Goal: Transaction & Acquisition: Purchase product/service

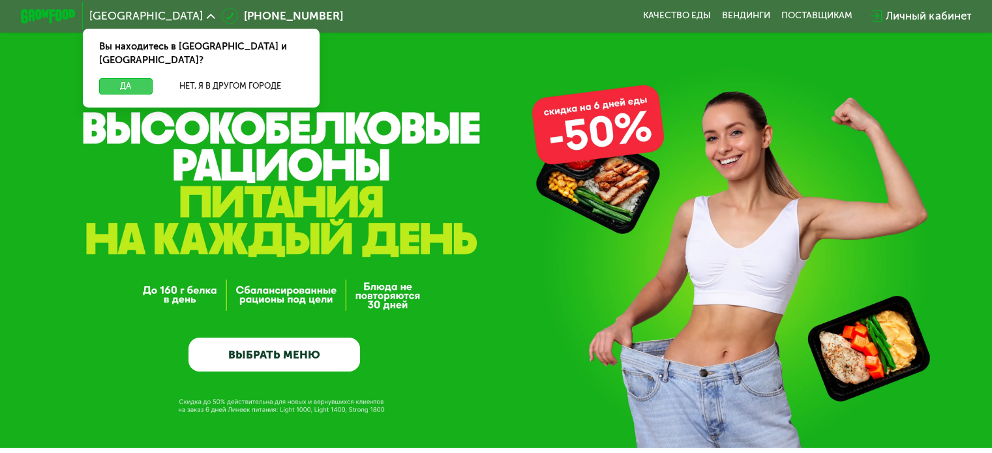
click at [122, 78] on button "Да" at bounding box center [125, 86] width 53 height 16
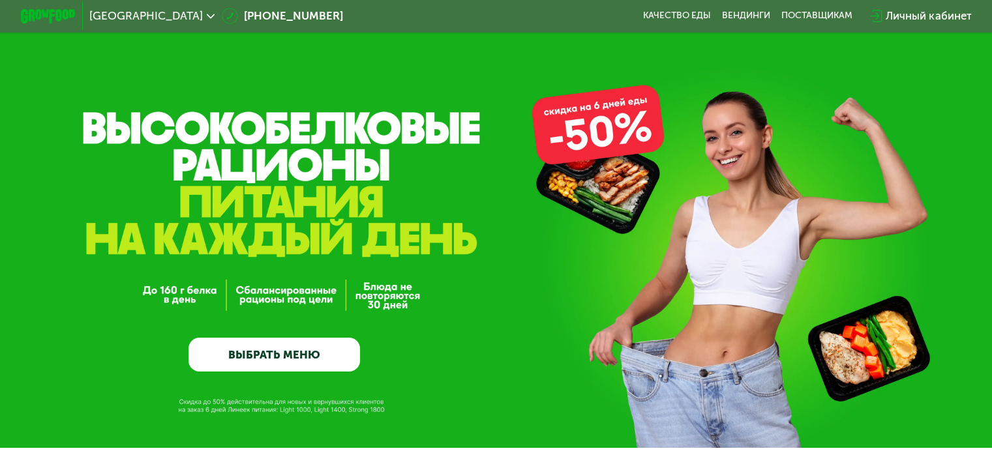
click at [324, 361] on link "ВЫБРАТЬ МЕНЮ" at bounding box center [274, 355] width 172 height 35
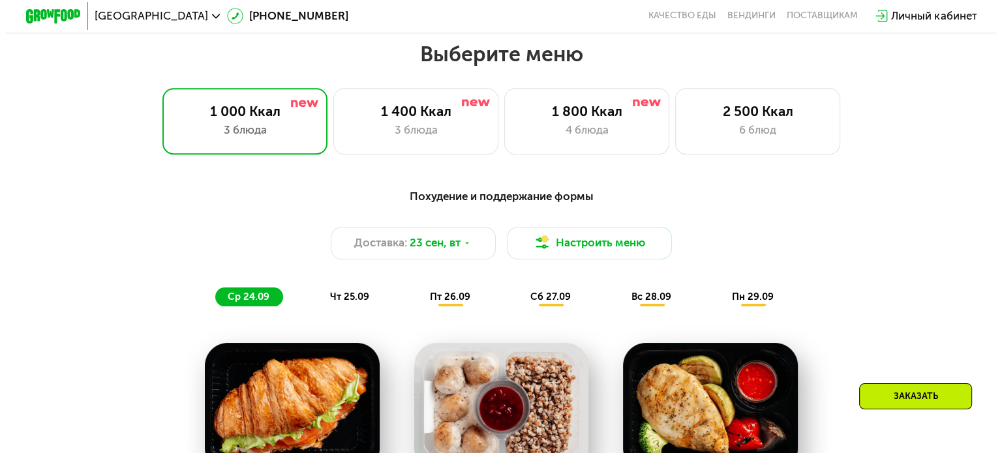
scroll to position [877, 0]
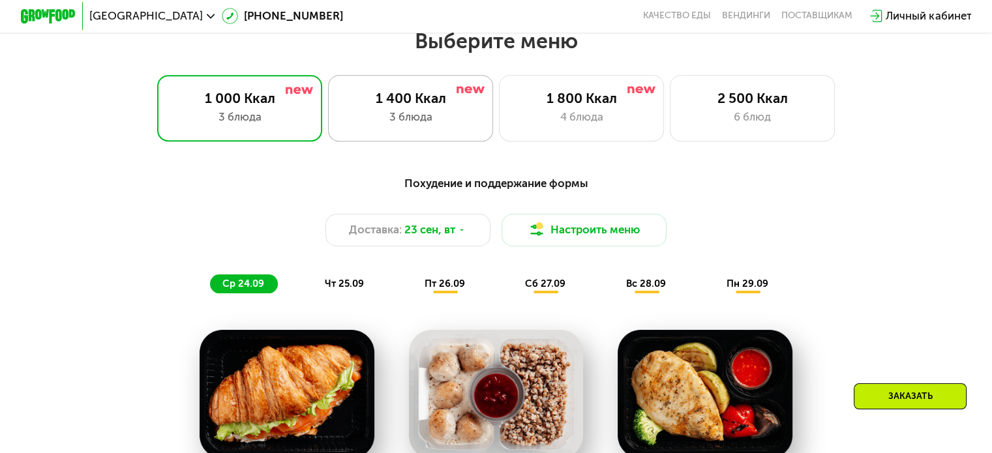
click at [423, 121] on div "3 блюда" at bounding box center [410, 117] width 136 height 16
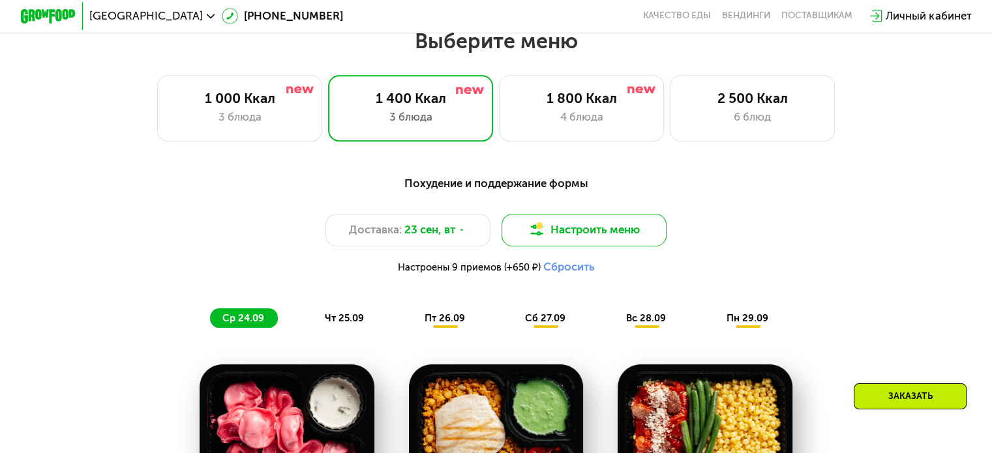
click at [631, 238] on button "Настроить меню" at bounding box center [585, 230] width 166 height 33
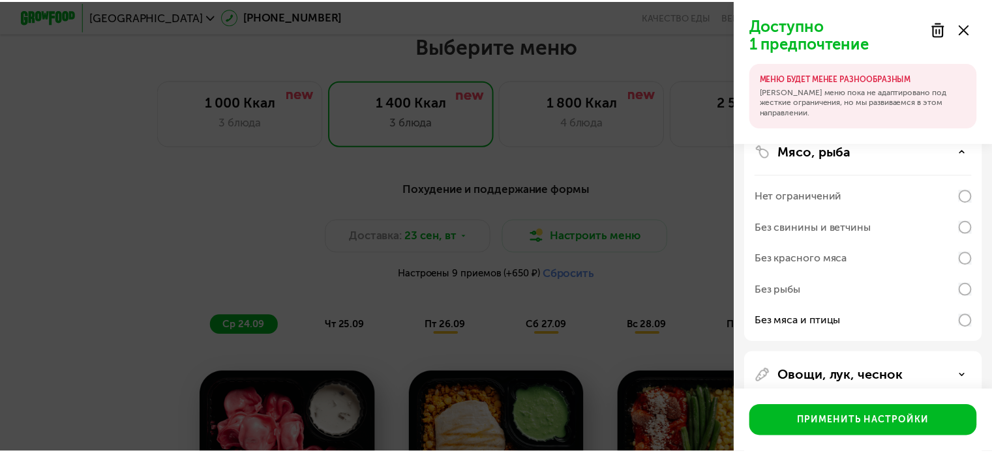
scroll to position [196, 0]
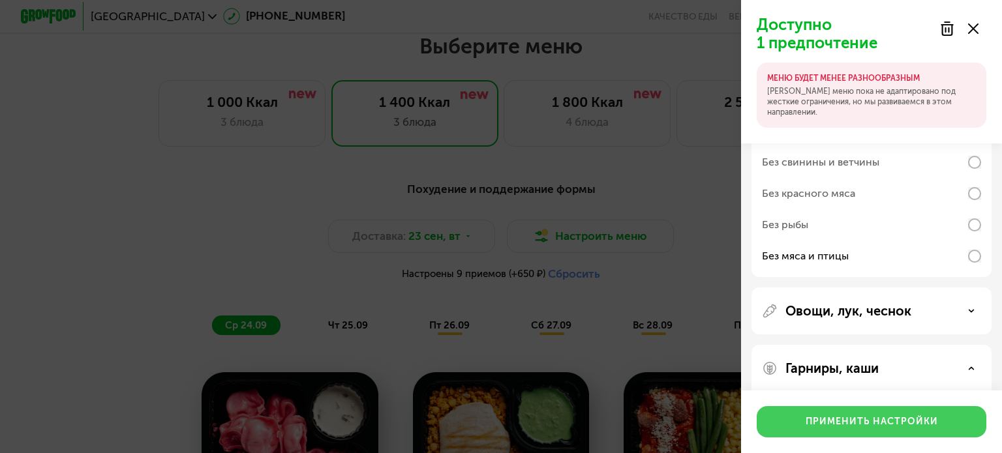
click at [852, 419] on div "Применить настройки" at bounding box center [872, 421] width 132 height 13
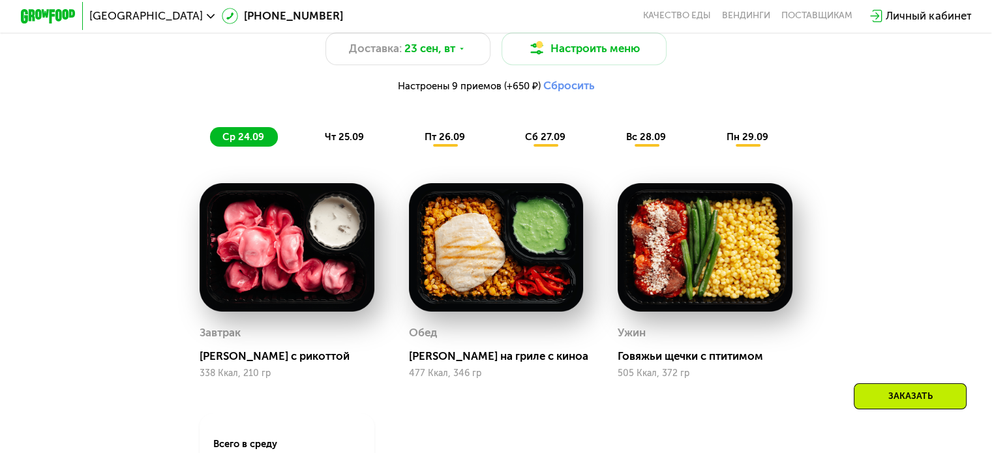
scroll to position [1072, 0]
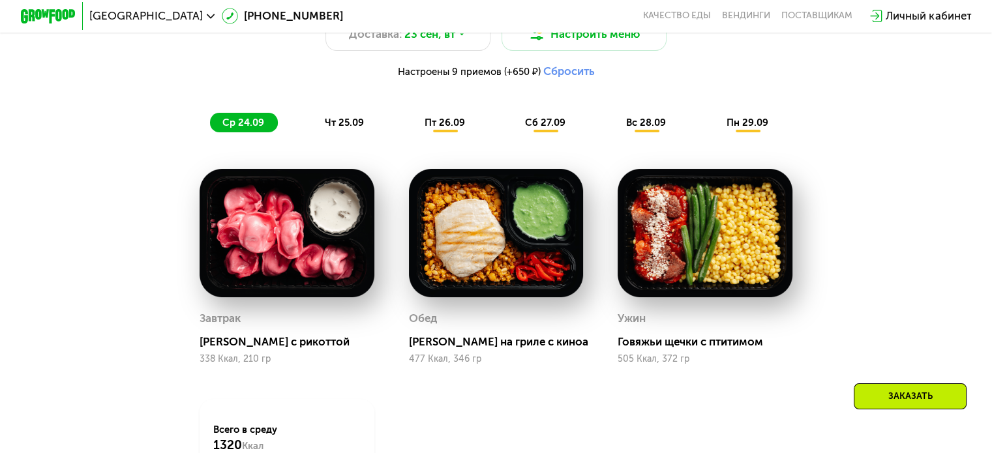
click at [903, 391] on div "Заказать" at bounding box center [910, 397] width 113 height 26
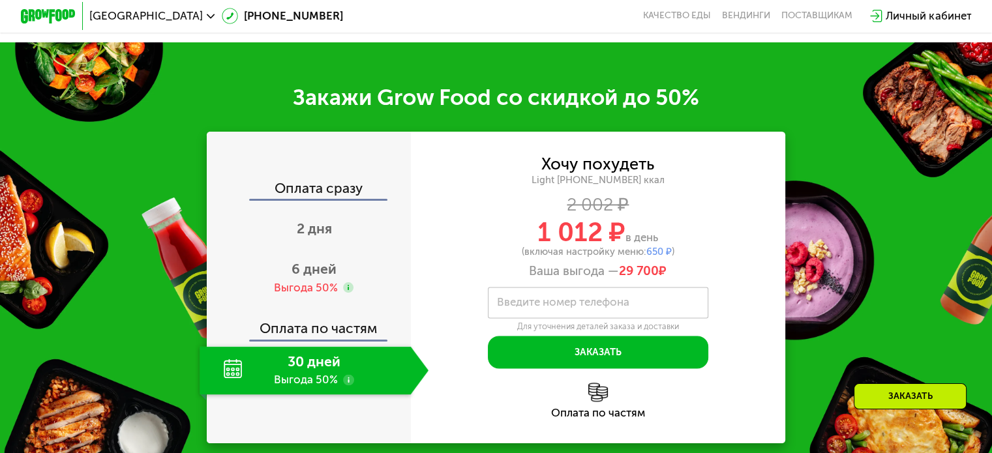
scroll to position [1695, 0]
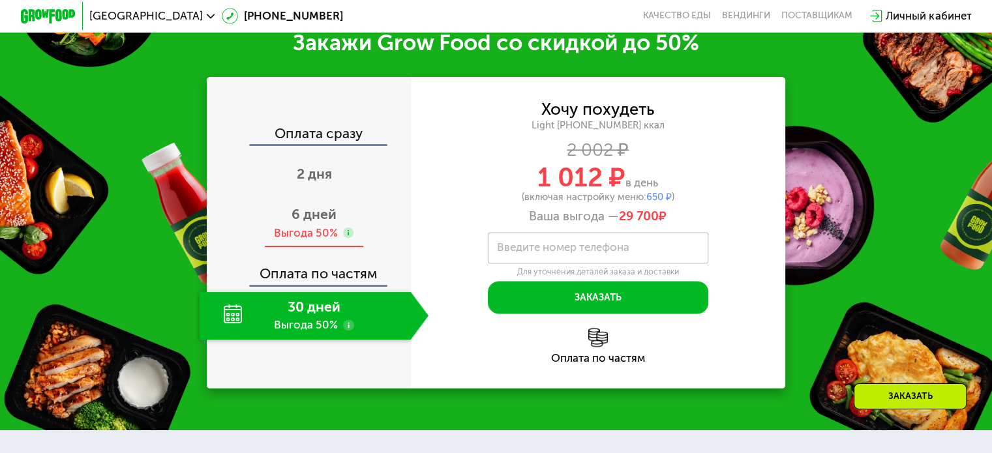
click at [314, 222] on span "6 дней" at bounding box center [314, 214] width 45 height 16
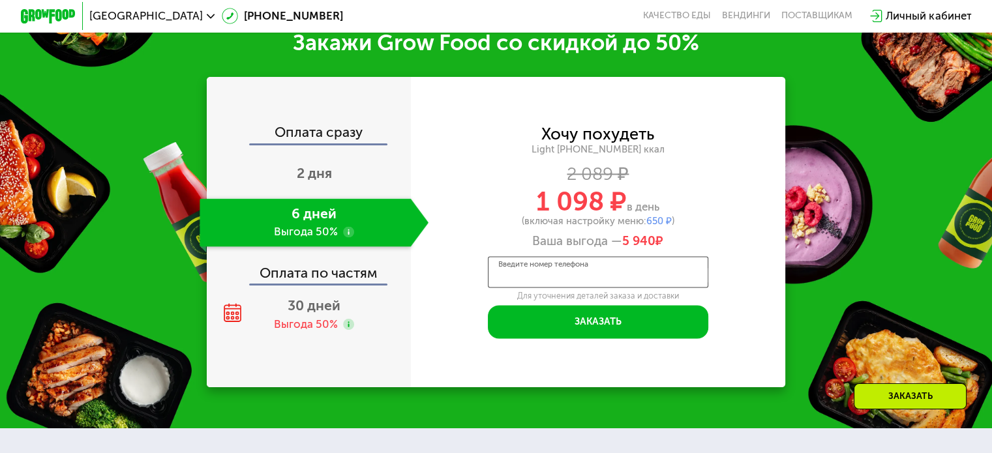
click at [506, 288] on input "Введите номер телефона" at bounding box center [598, 271] width 220 height 31
click at [608, 288] on input "**********" at bounding box center [598, 271] width 220 height 31
click at [734, 301] on div "**********" at bounding box center [598, 233] width 375 height 212
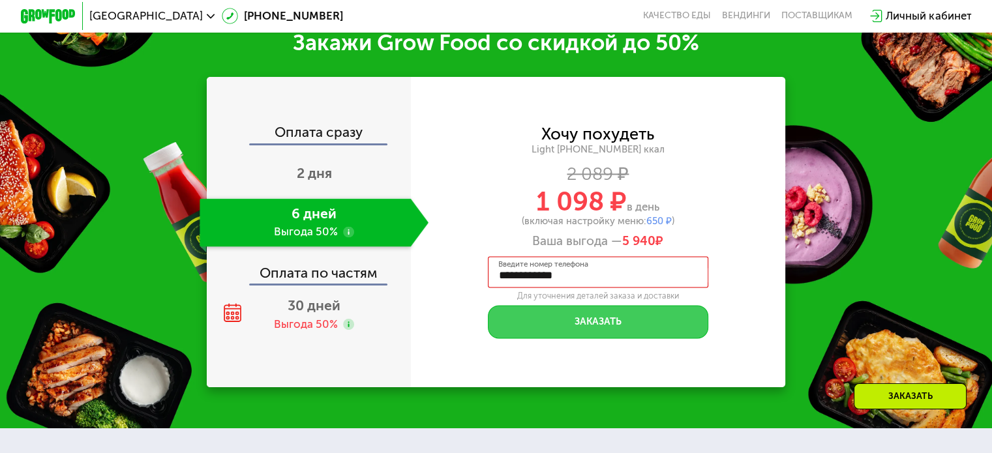
click at [637, 333] on button "Заказать" at bounding box center [598, 321] width 220 height 33
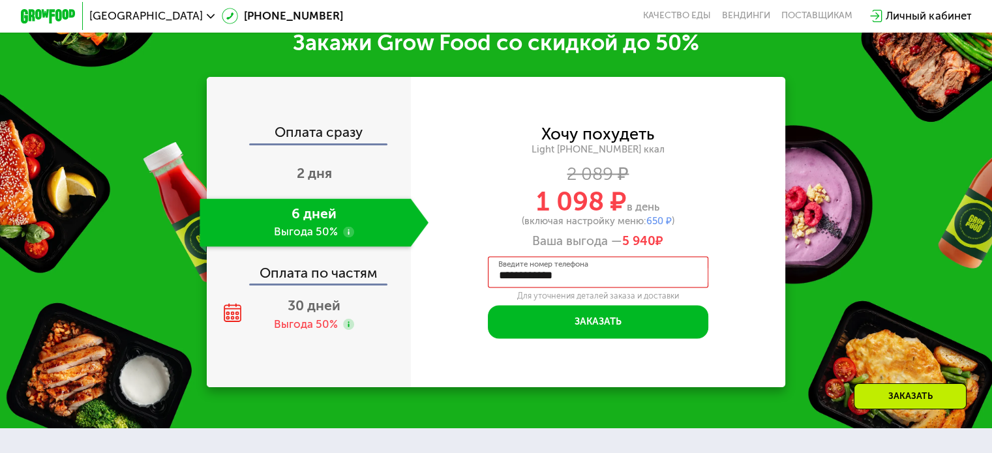
drag, startPoint x: 592, startPoint y: 297, endPoint x: 487, endPoint y: 283, distance: 106.6
click at [487, 283] on div "**********" at bounding box center [598, 233] width 375 height 212
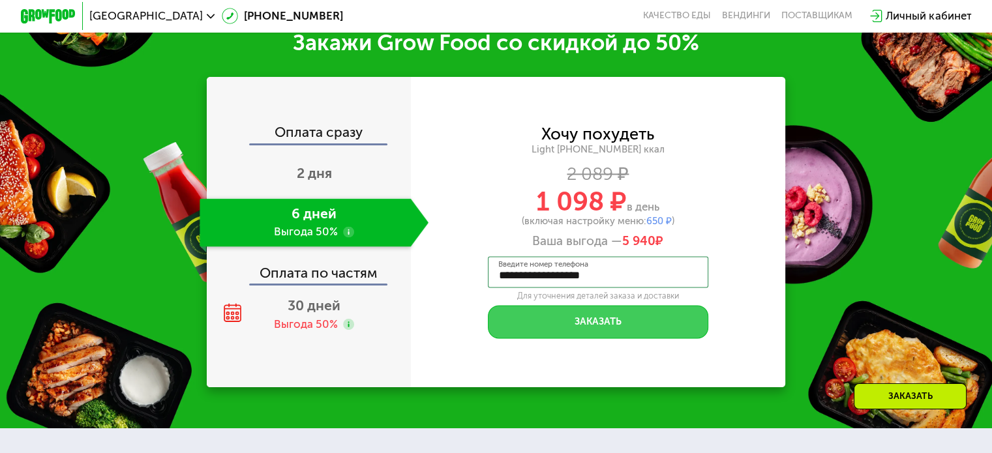
type input "**********"
click at [565, 333] on button "Заказать" at bounding box center [598, 321] width 220 height 33
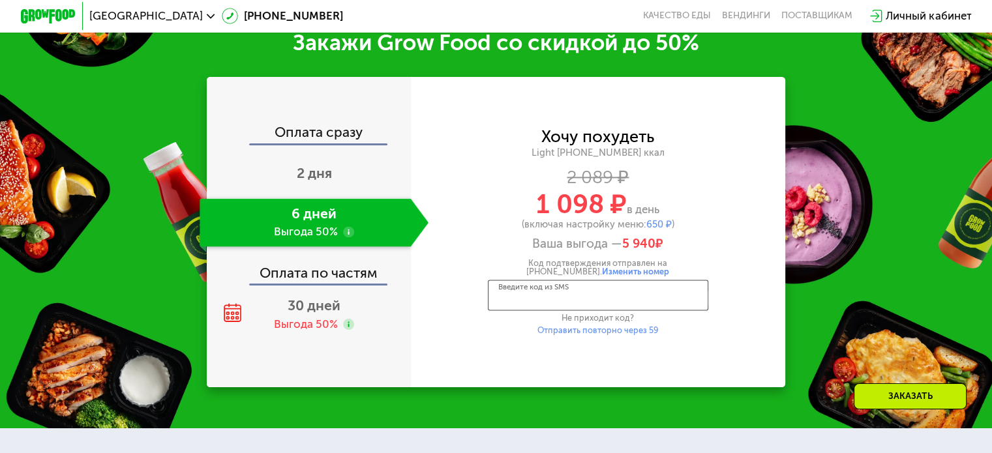
click at [547, 311] on input "Введите код из SMS" at bounding box center [598, 295] width 220 height 31
type input "****"
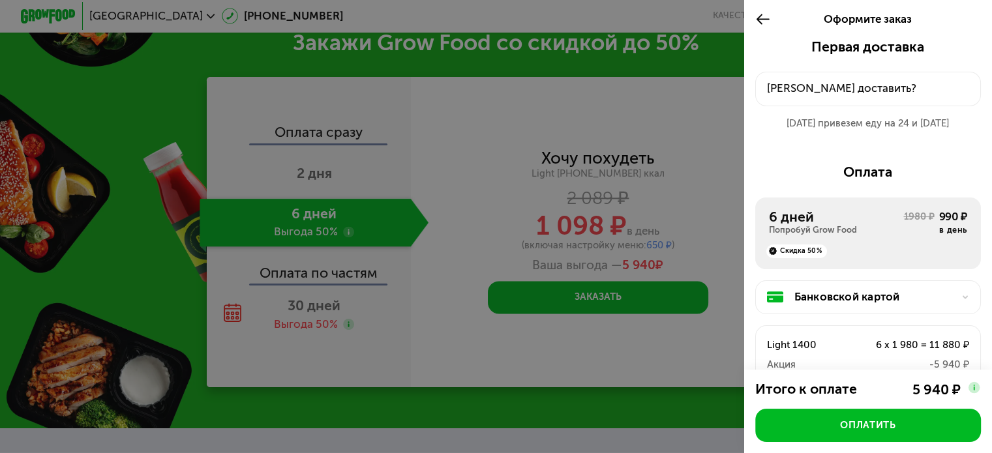
click at [836, 88] on div "[PERSON_NAME] доставить?" at bounding box center [868, 88] width 203 height 16
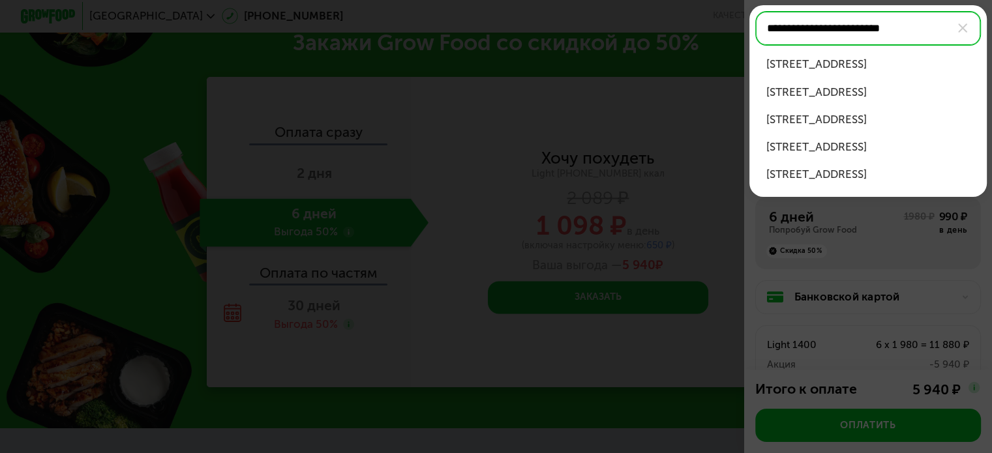
click at [845, 72] on div "[STREET_ADDRESS]" at bounding box center [868, 64] width 204 height 16
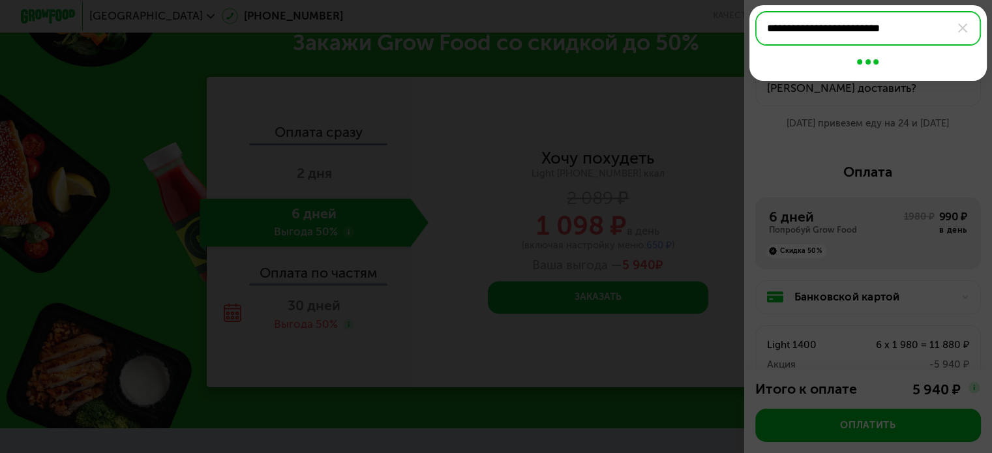
type input "**********"
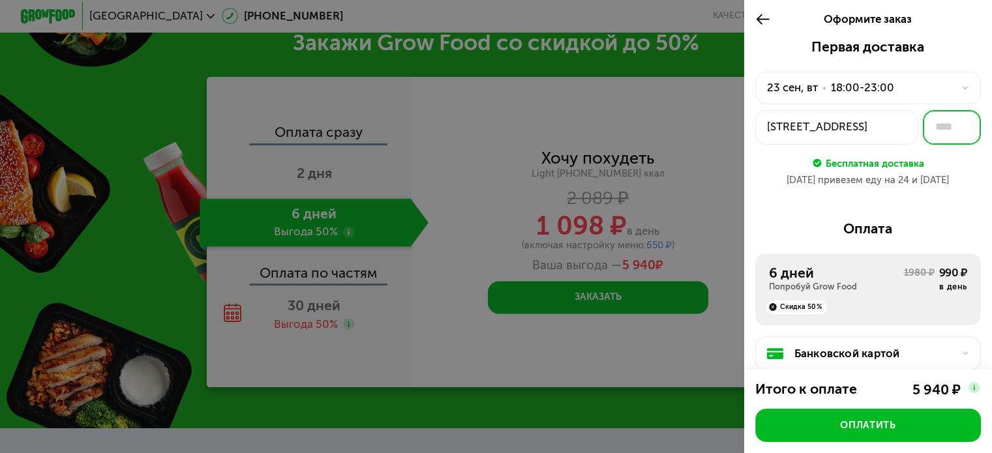
click at [927, 130] on input "text" at bounding box center [952, 127] width 58 height 35
type input "***"
click at [952, 184] on div "[DATE] привезем еду на 24 и [DATE]" at bounding box center [868, 180] width 226 height 14
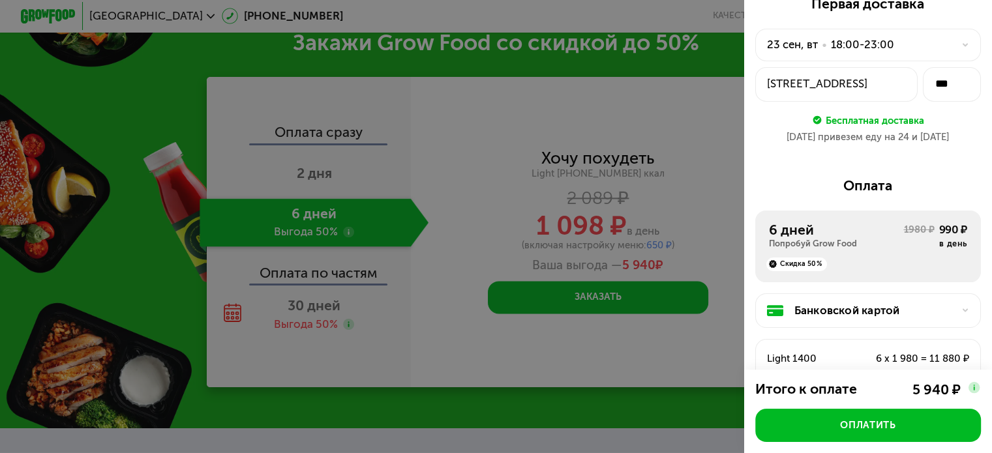
scroll to position [65, 0]
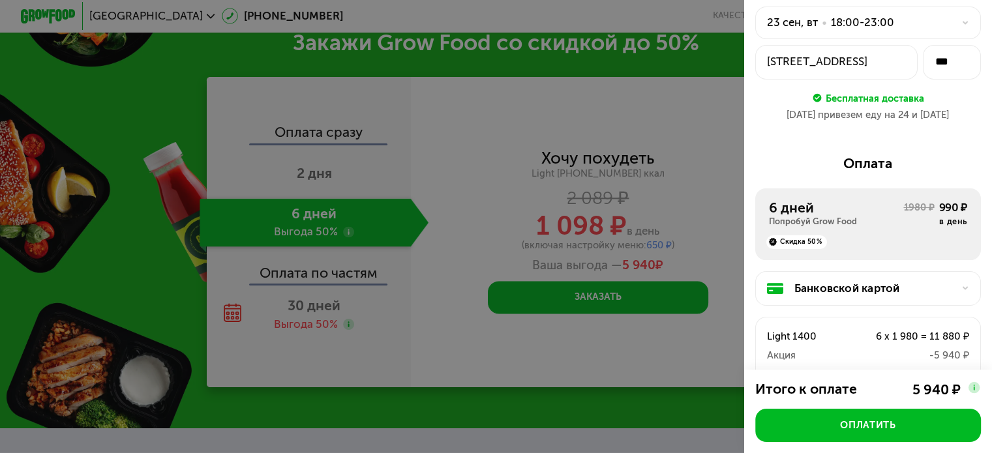
click at [935, 30] on div "[DATE] • 18:00-23:00" at bounding box center [860, 22] width 186 height 16
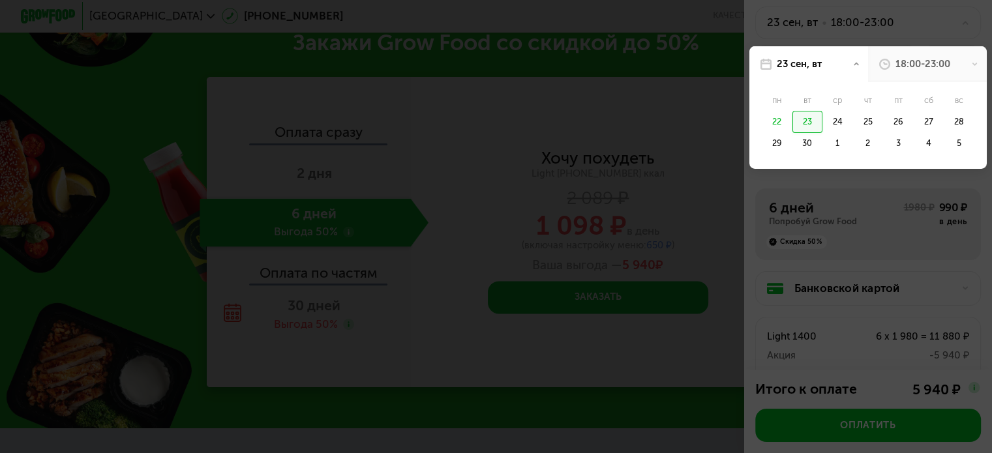
click at [935, 30] on div at bounding box center [496, 226] width 992 height 453
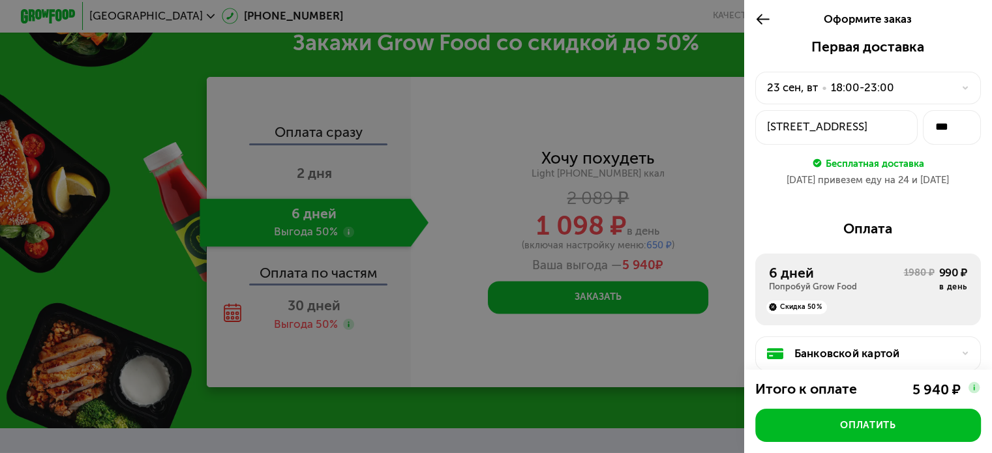
scroll to position [0, 0]
click at [767, 16] on icon at bounding box center [763, 19] width 16 height 16
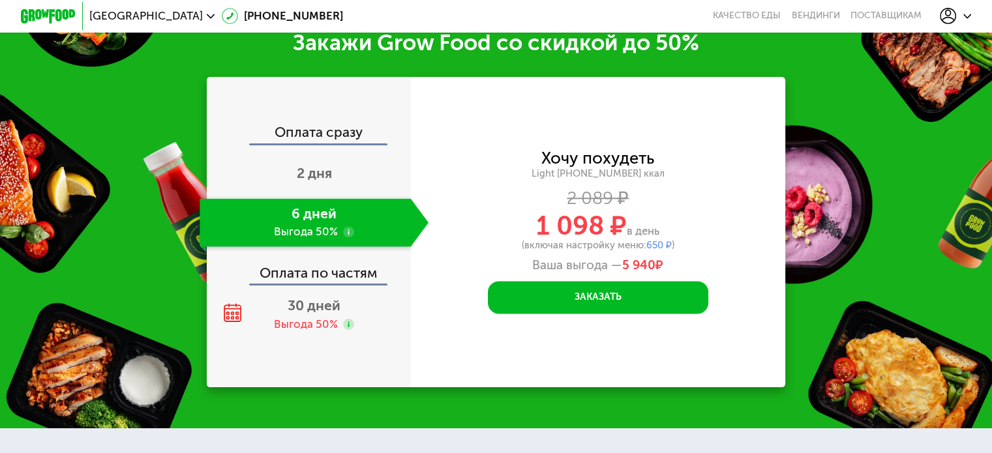
click at [956, 15] on icon at bounding box center [948, 16] width 16 height 16
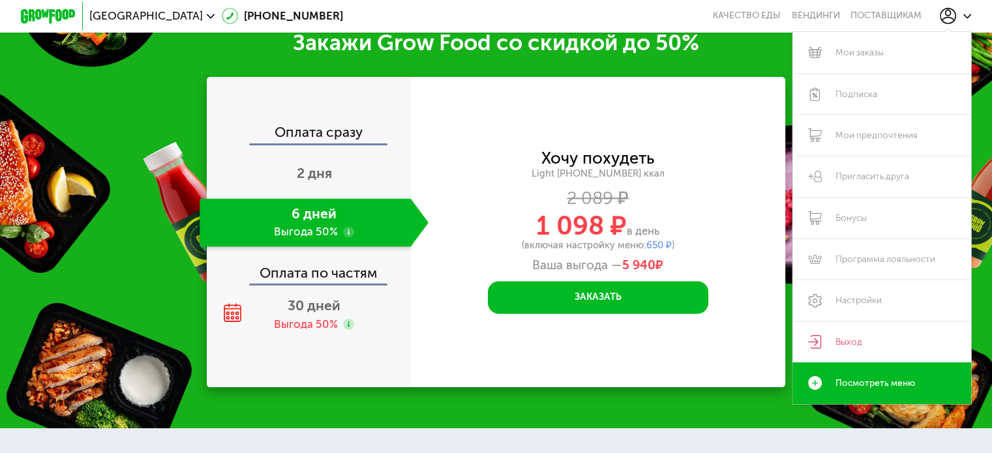
click at [686, 52] on div "Закажи Grow Food со скидкой до 50%" at bounding box center [496, 42] width 992 height 27
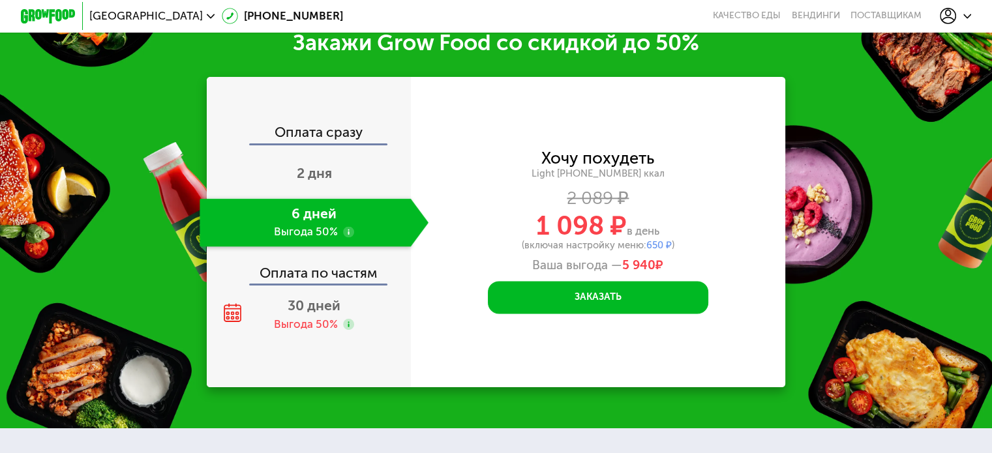
click at [657, 251] on span "650 ₽" at bounding box center [658, 245] width 25 height 12
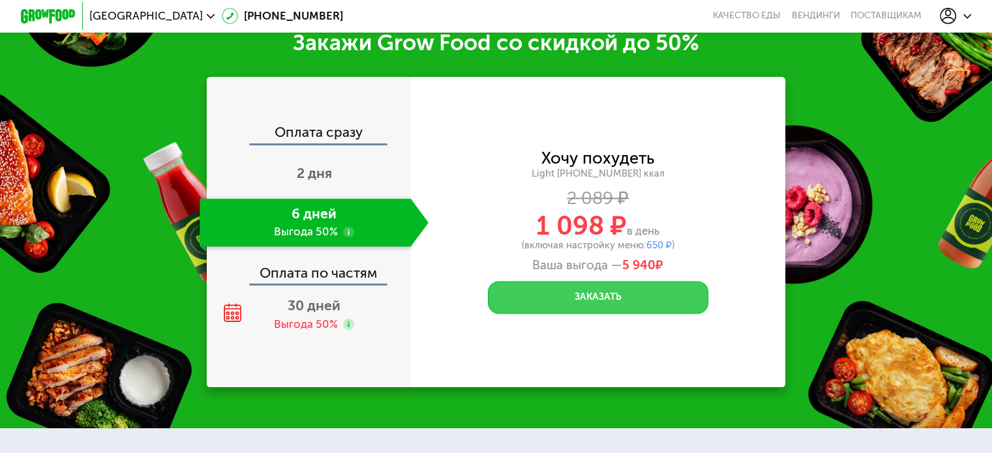
click at [629, 303] on button "Заказать" at bounding box center [598, 297] width 220 height 33
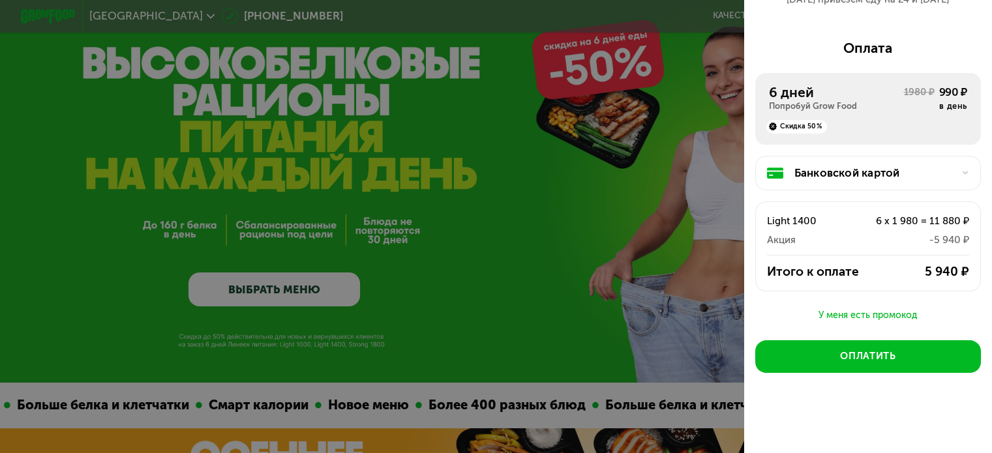
scroll to position [130, 0]
